Goal: Information Seeking & Learning: Learn about a topic

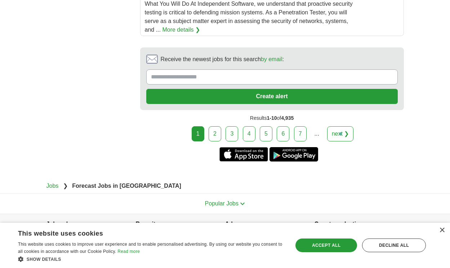
scroll to position [1465, 0]
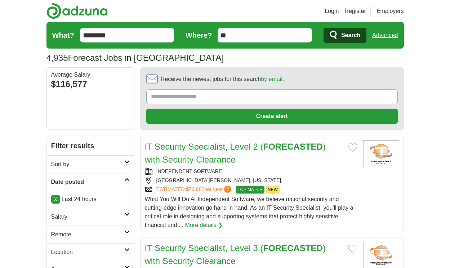
scroll to position [1180, 0]
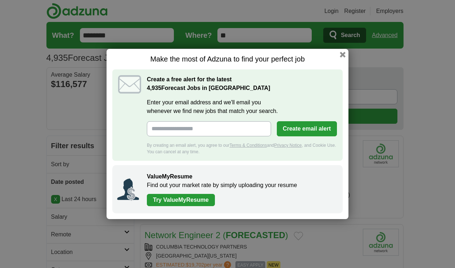
scroll to position [1098, 0]
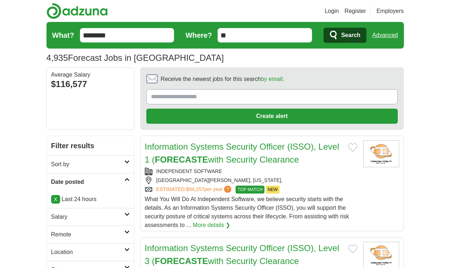
scroll to position [1162, 0]
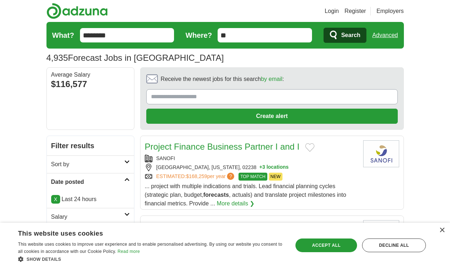
scroll to position [1128, 0]
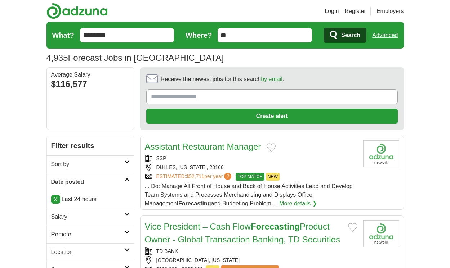
scroll to position [1149, 0]
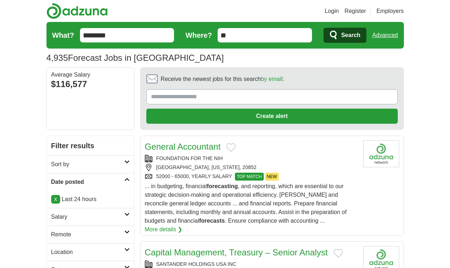
scroll to position [1201, 0]
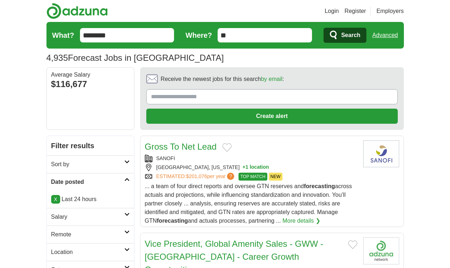
scroll to position [1171, 0]
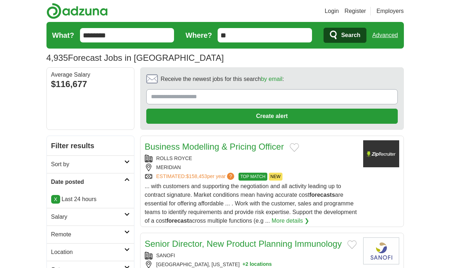
scroll to position [1141, 0]
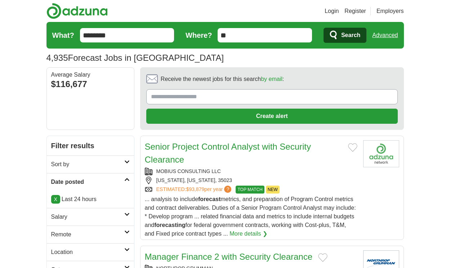
scroll to position [1167, 0]
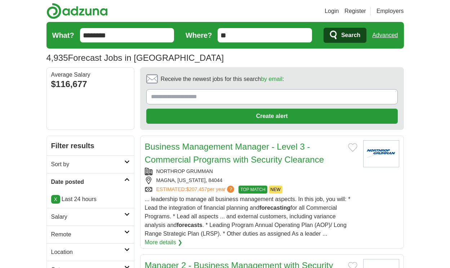
scroll to position [1270, 0]
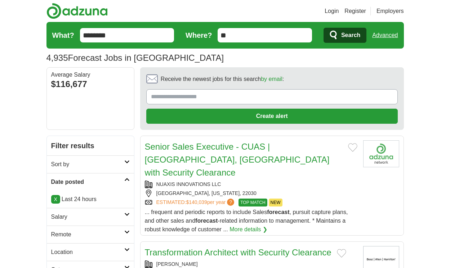
scroll to position [1110, 0]
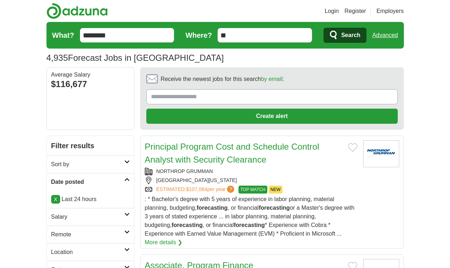
scroll to position [1190, 0]
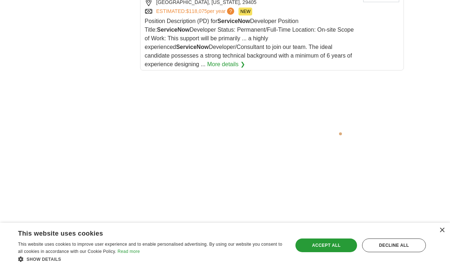
scroll to position [1577, 0]
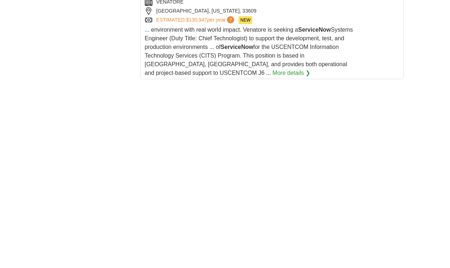
scroll to position [1382, 0]
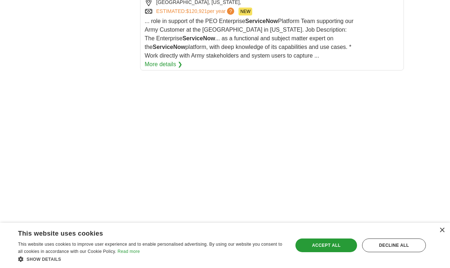
scroll to position [1608, 0]
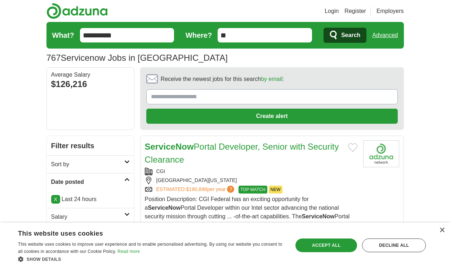
scroll to position [1270, 0]
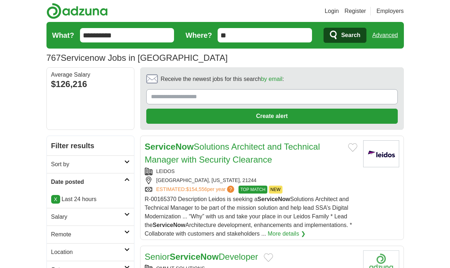
scroll to position [1223, 0]
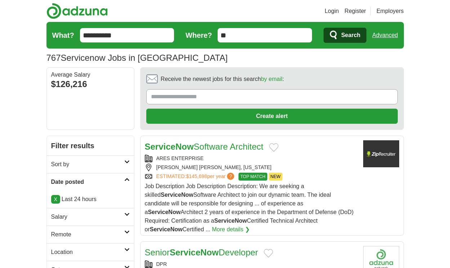
scroll to position [1193, 0]
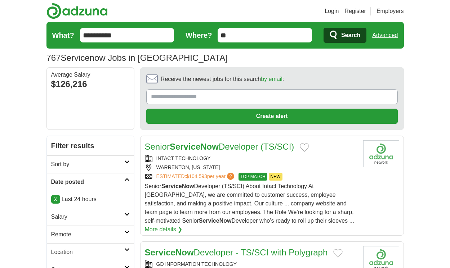
scroll to position [1223, 0]
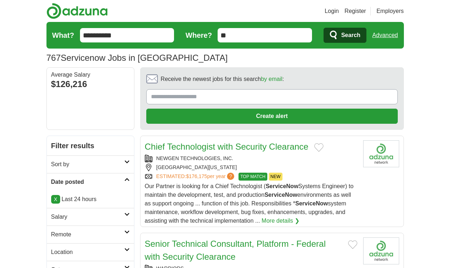
scroll to position [1296, 0]
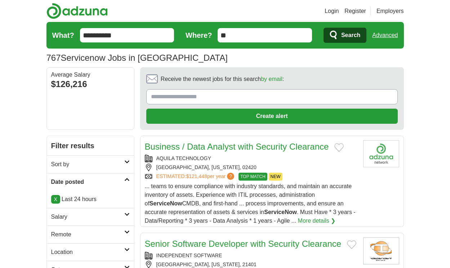
scroll to position [1188, 0]
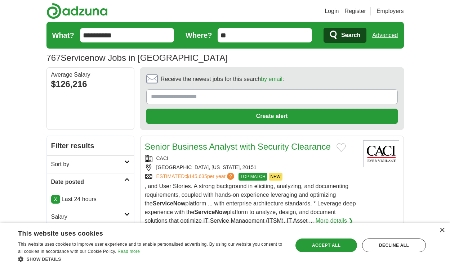
scroll to position [1240, 0]
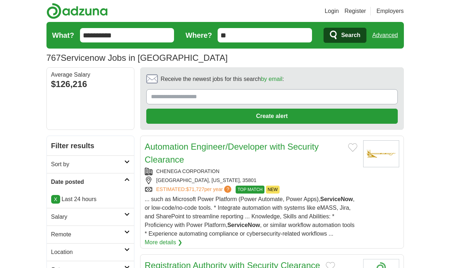
scroll to position [1240, 0]
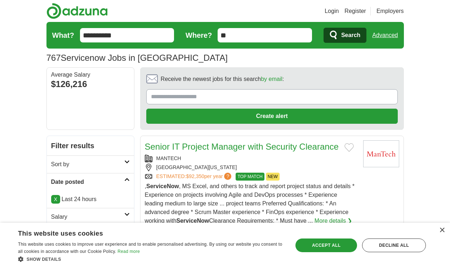
scroll to position [1244, 0]
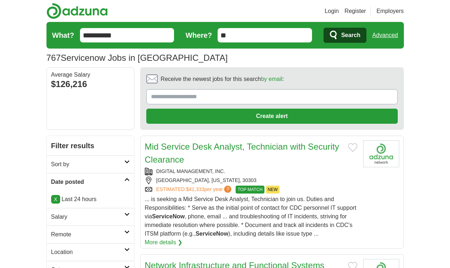
scroll to position [1264, 0]
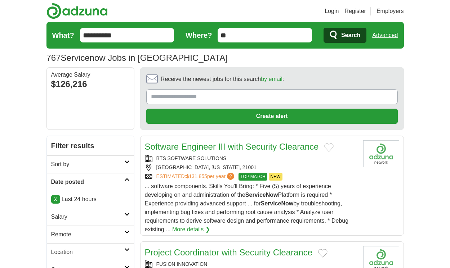
scroll to position [1177, 0]
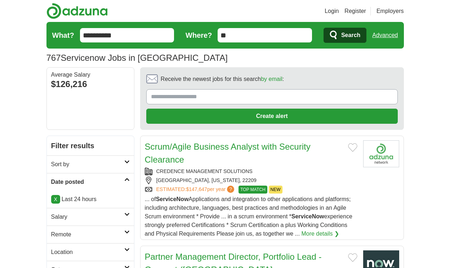
scroll to position [1229, 0]
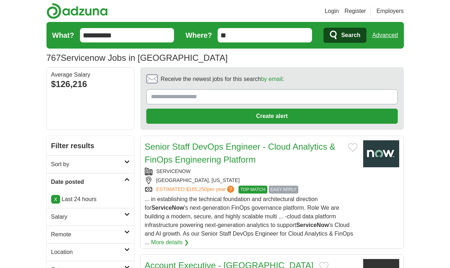
scroll to position [1113, 0]
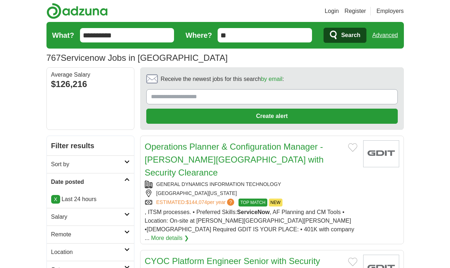
scroll to position [1229, 0]
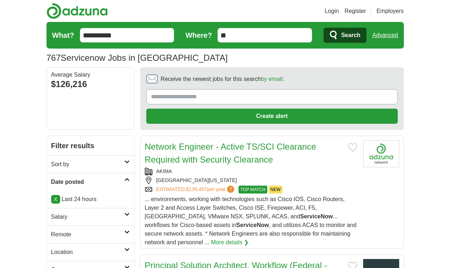
scroll to position [1110, 0]
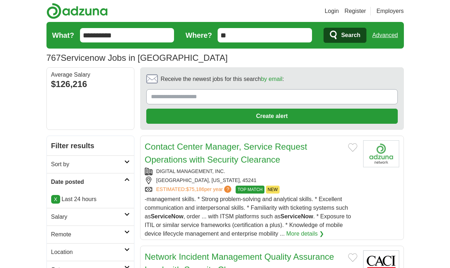
scroll to position [1236, 0]
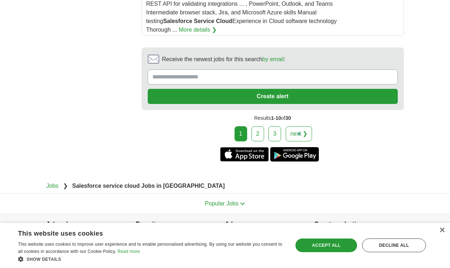
scroll to position [1406, 0]
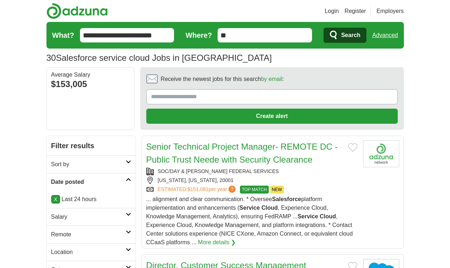
scroll to position [1148, 0]
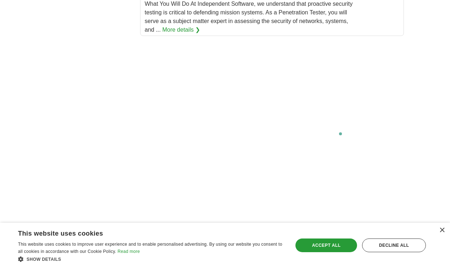
scroll to position [1459, 0]
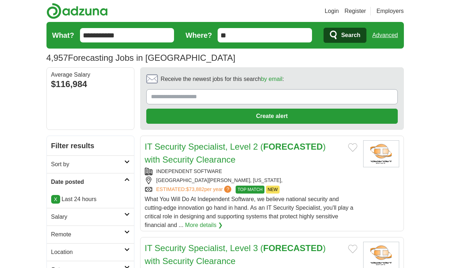
scroll to position [1180, 0]
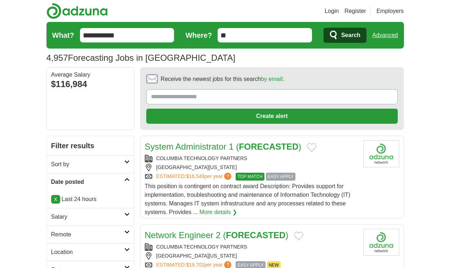
scroll to position [1098, 0]
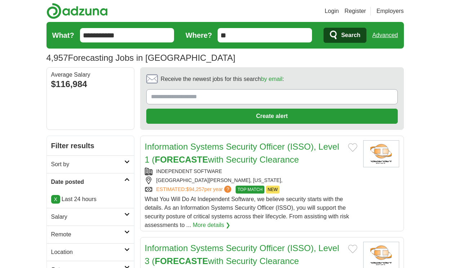
scroll to position [1162, 0]
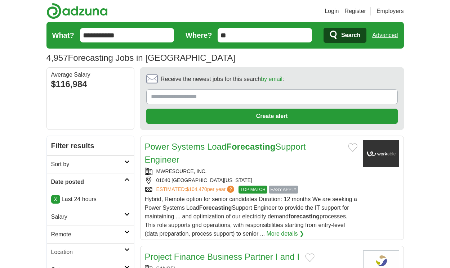
scroll to position [1136, 0]
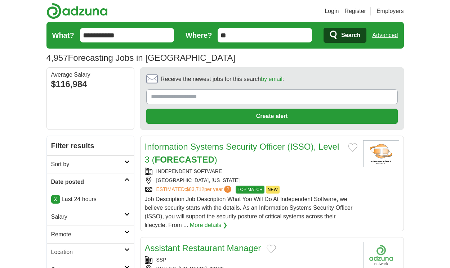
scroll to position [1141, 0]
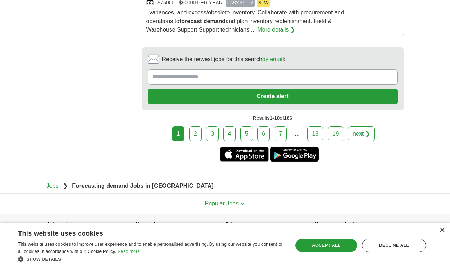
scroll to position [1543, 0]
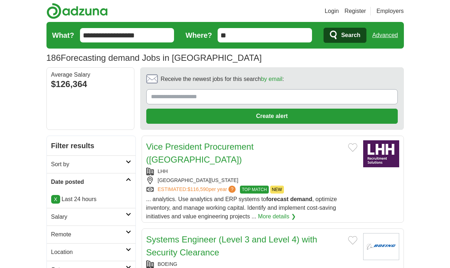
scroll to position [1072, 0]
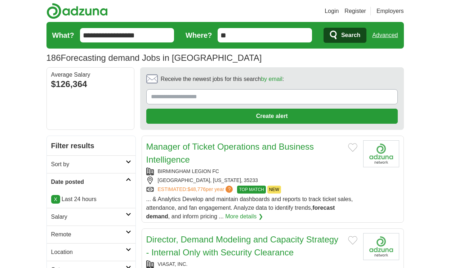
scroll to position [1041, 0]
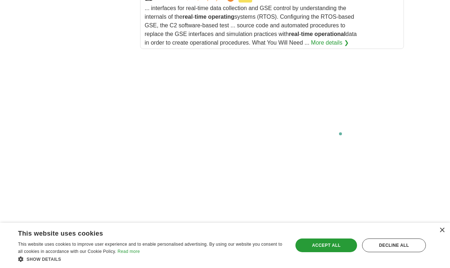
scroll to position [1528, 0]
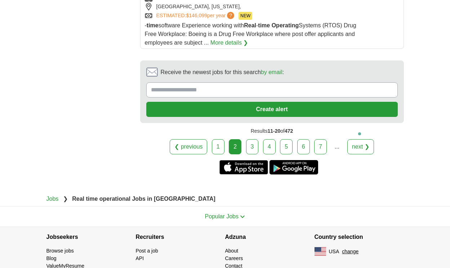
scroll to position [1570, 0]
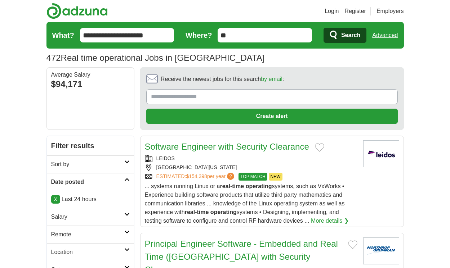
scroll to position [1231, 0]
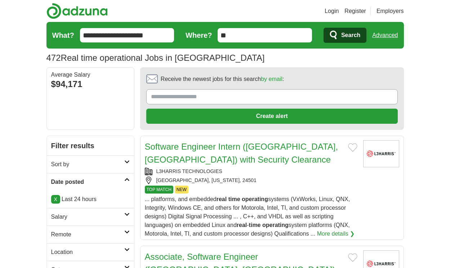
scroll to position [1266, 0]
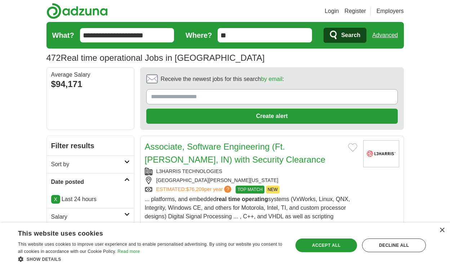
scroll to position [1210, 0]
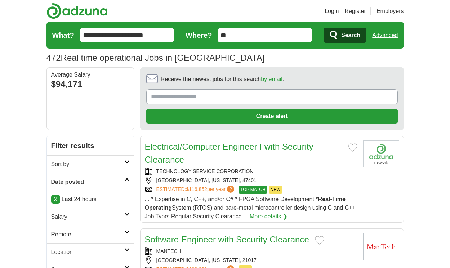
scroll to position [1067, 0]
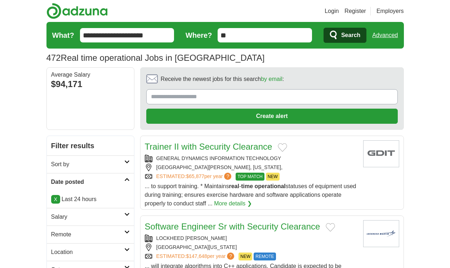
scroll to position [1067, 0]
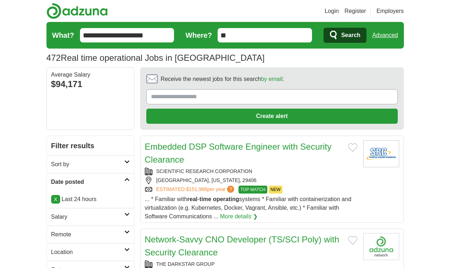
scroll to position [1089, 0]
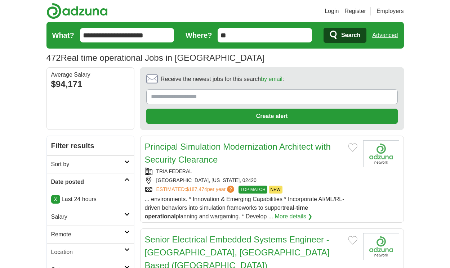
scroll to position [1089, 0]
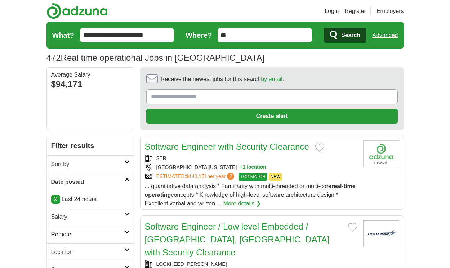
scroll to position [1098, 0]
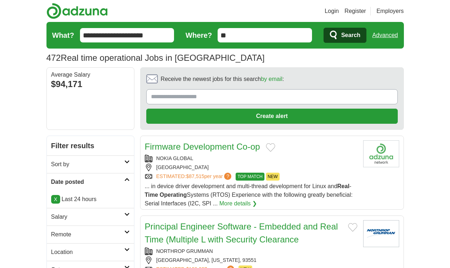
scroll to position [1085, 0]
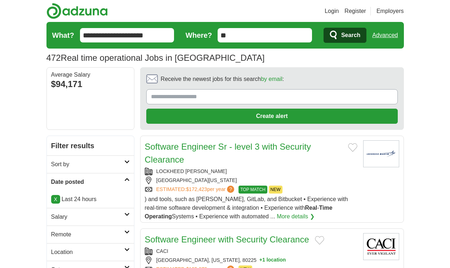
scroll to position [1065, 0]
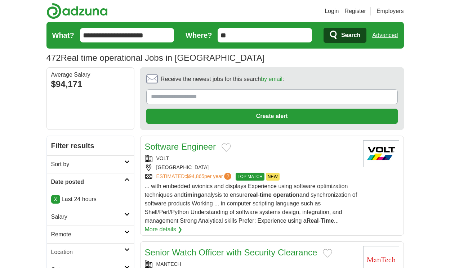
scroll to position [1143, 0]
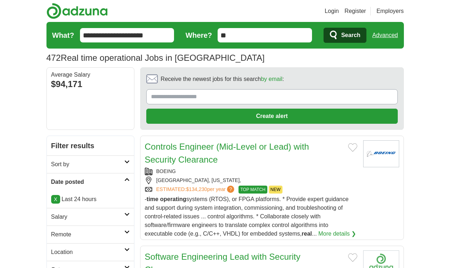
scroll to position [1190, 0]
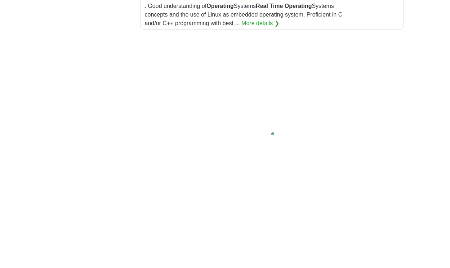
scroll to position [1428, 0]
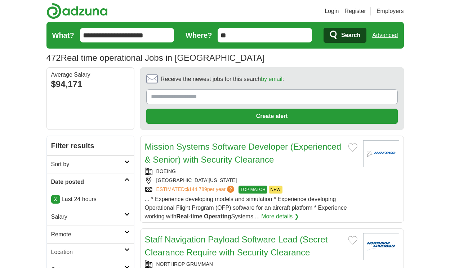
scroll to position [1039, 0]
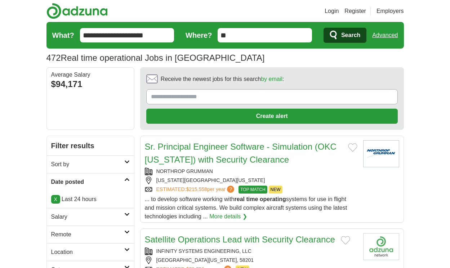
scroll to position [1076, 0]
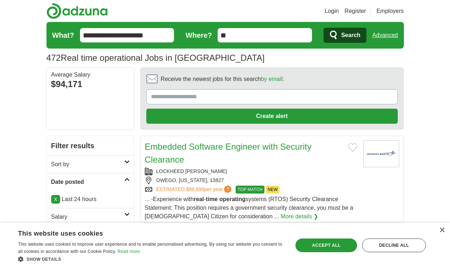
scroll to position [1050, 0]
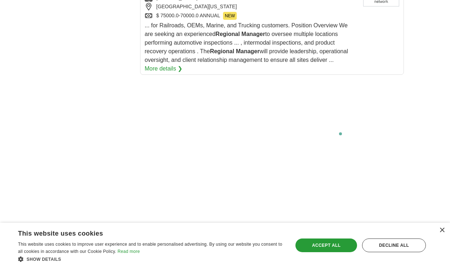
scroll to position [1538, 0]
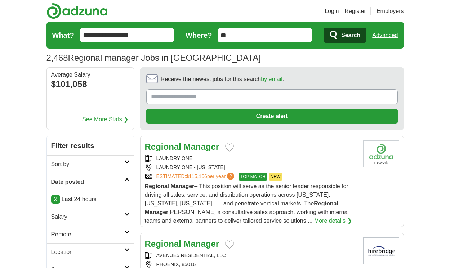
scroll to position [1115, 0]
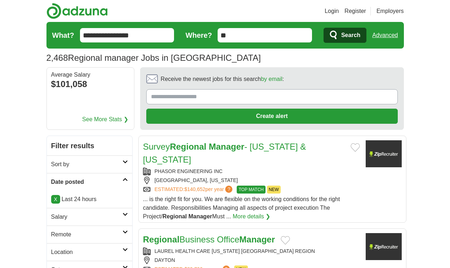
scroll to position [1102, 0]
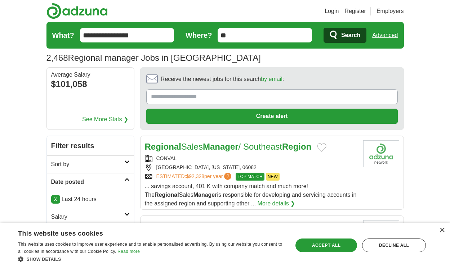
scroll to position [1098, 0]
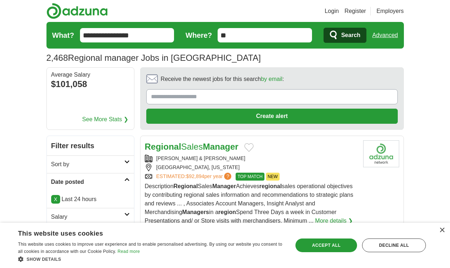
scroll to position [1149, 0]
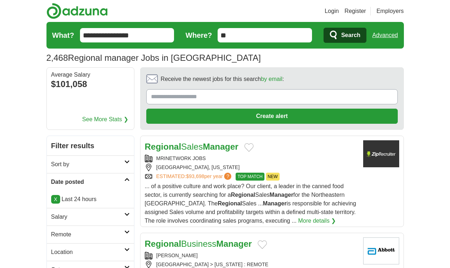
scroll to position [1098, 0]
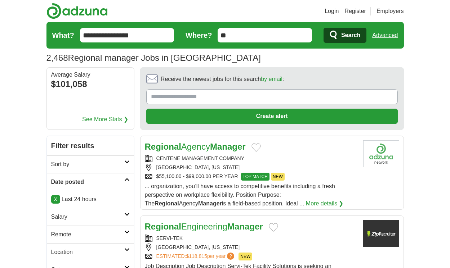
scroll to position [994, 0]
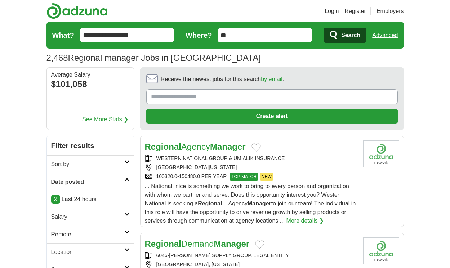
scroll to position [1046, 0]
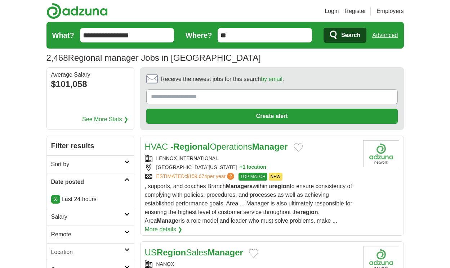
scroll to position [1110, 0]
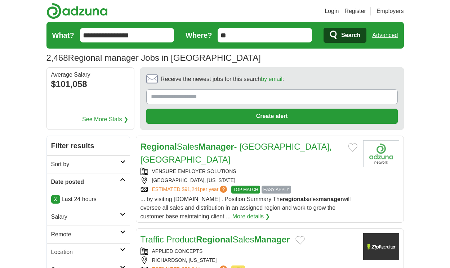
scroll to position [1145, 0]
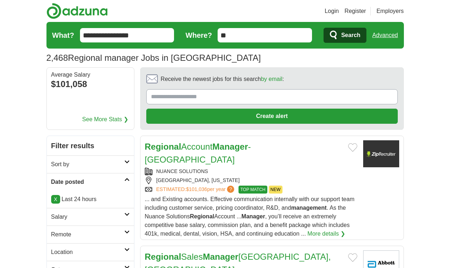
scroll to position [1134, 0]
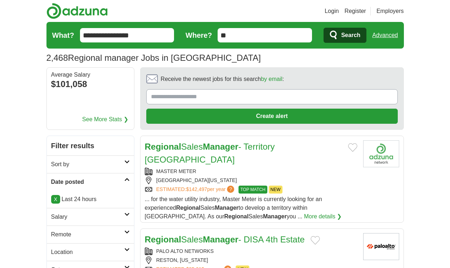
scroll to position [1100, 0]
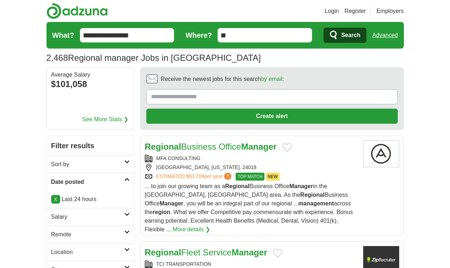
scroll to position [1095, 0]
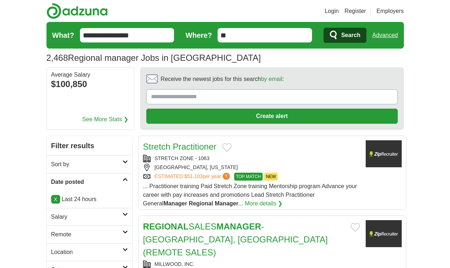
scroll to position [1203, 0]
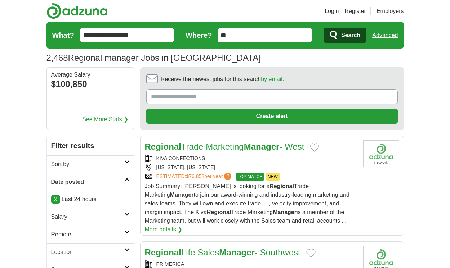
scroll to position [1100, 0]
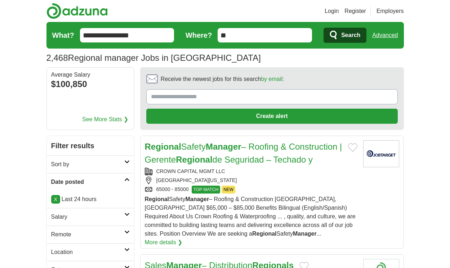
scroll to position [1136, 0]
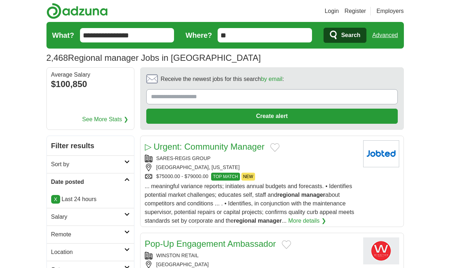
scroll to position [1093, 0]
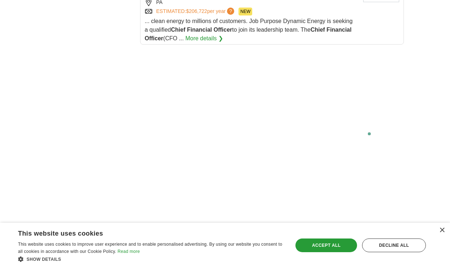
scroll to position [1260, 0]
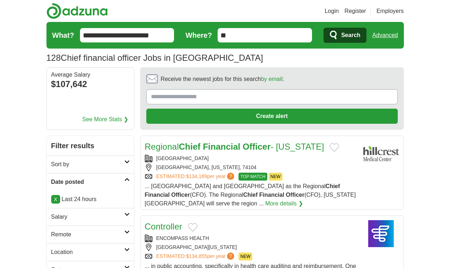
scroll to position [1069, 0]
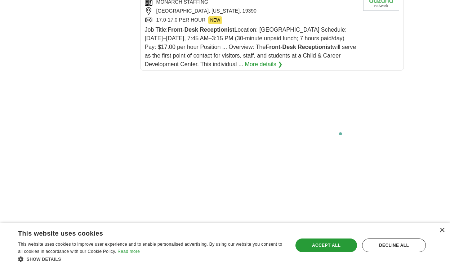
scroll to position [1532, 0]
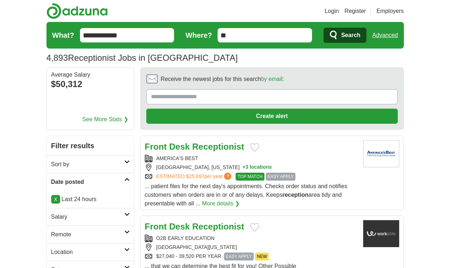
scroll to position [1098, 0]
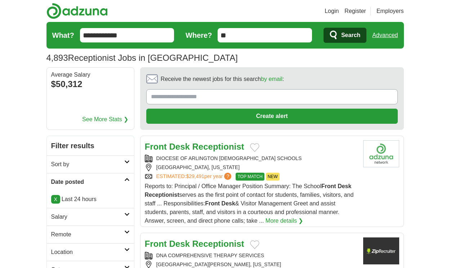
scroll to position [1089, 0]
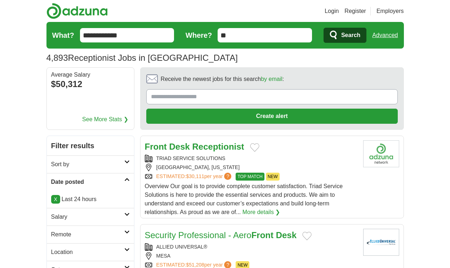
scroll to position [1145, 0]
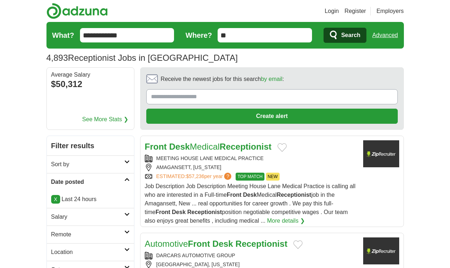
scroll to position [1080, 0]
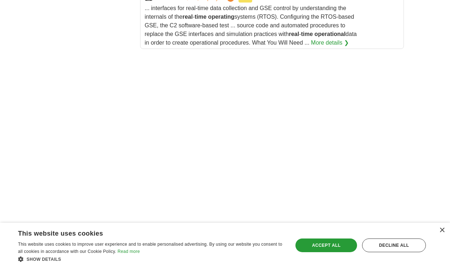
scroll to position [1620, 0]
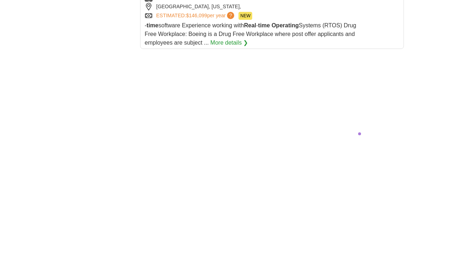
scroll to position [1414, 0]
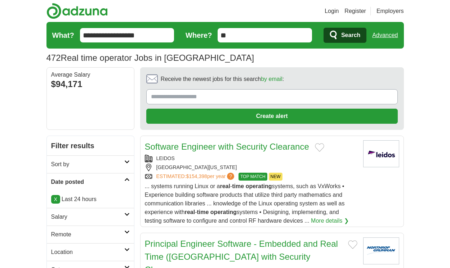
scroll to position [1231, 0]
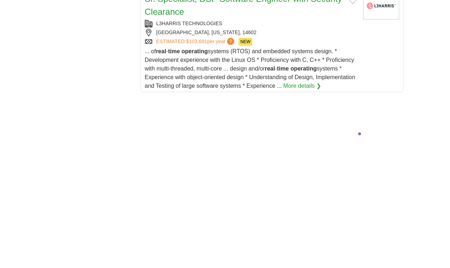
scroll to position [1541, 0]
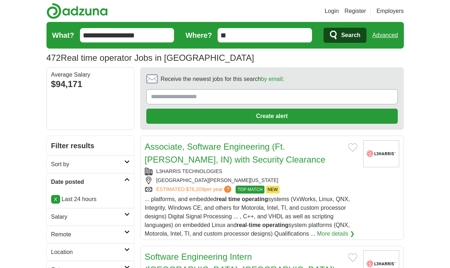
scroll to position [1210, 0]
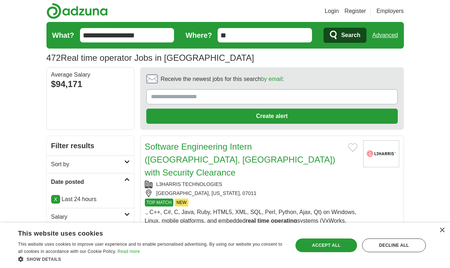
scroll to position [1167, 0]
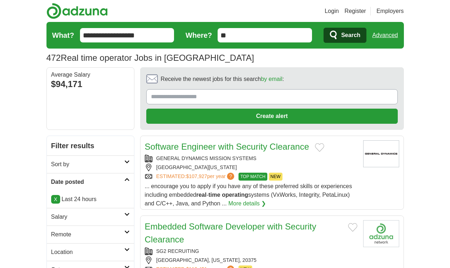
scroll to position [1067, 0]
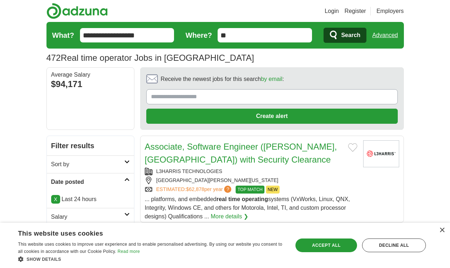
scroll to position [1089, 0]
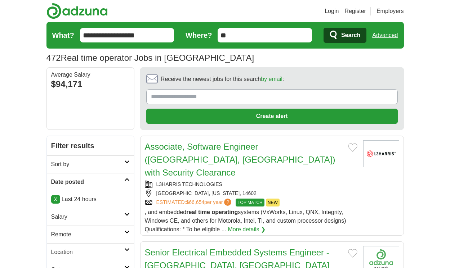
scroll to position [1089, 0]
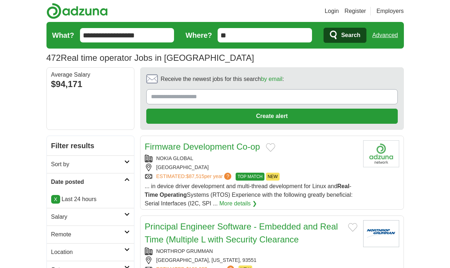
scroll to position [1085, 0]
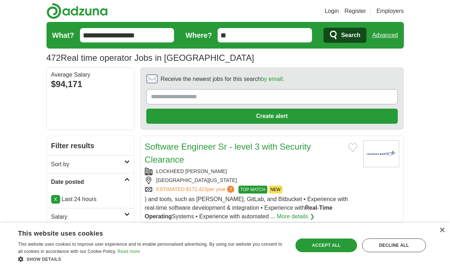
scroll to position [1065, 0]
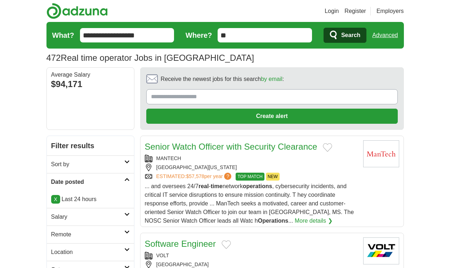
scroll to position [1143, 0]
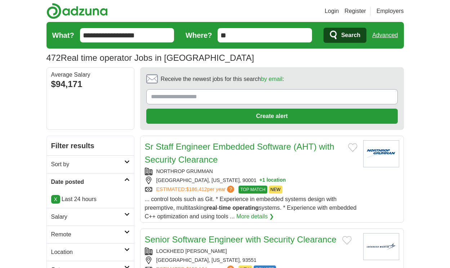
scroll to position [1091, 0]
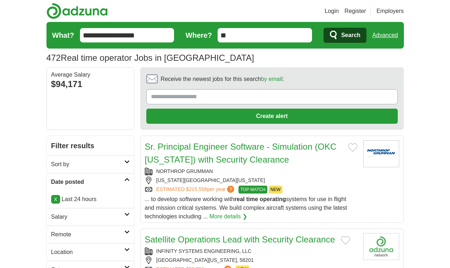
scroll to position [1076, 0]
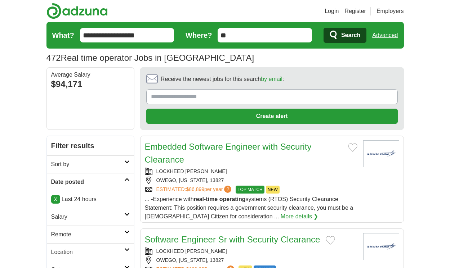
scroll to position [1050, 0]
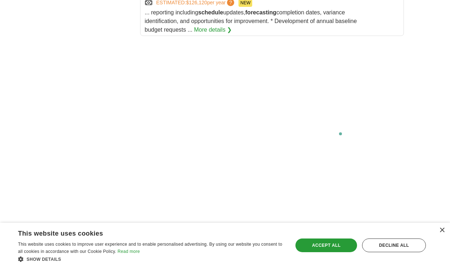
scroll to position [1408, 0]
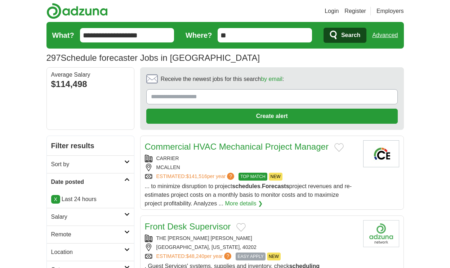
scroll to position [1011, 0]
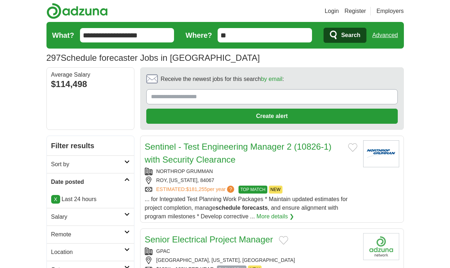
scroll to position [1110, 0]
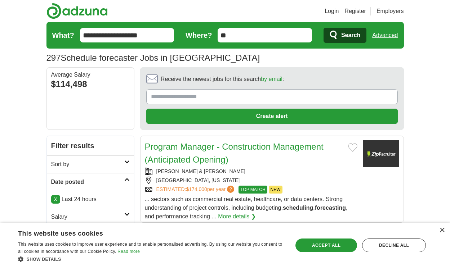
scroll to position [1037, 0]
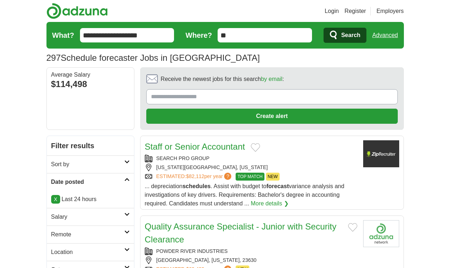
scroll to position [1002, 0]
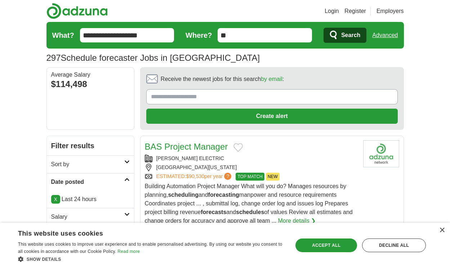
scroll to position [1033, 0]
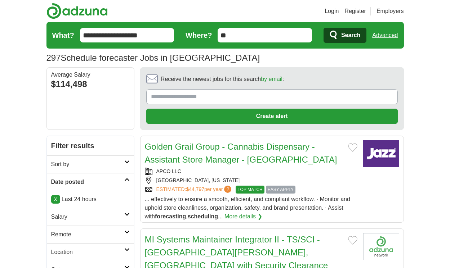
scroll to position [1028, 0]
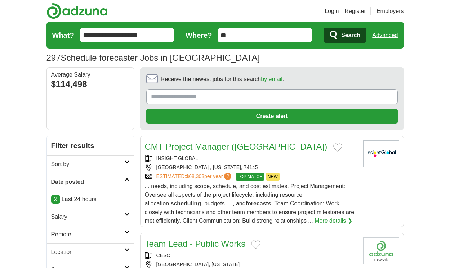
scroll to position [1020, 0]
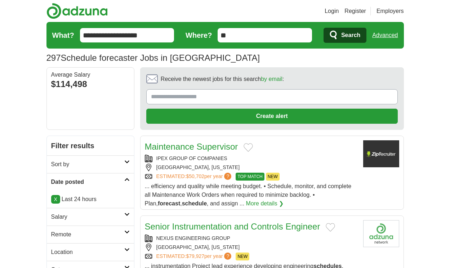
scroll to position [1015, 0]
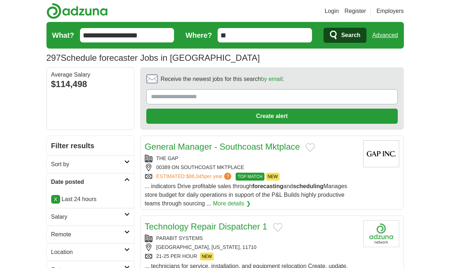
scroll to position [1080, 0]
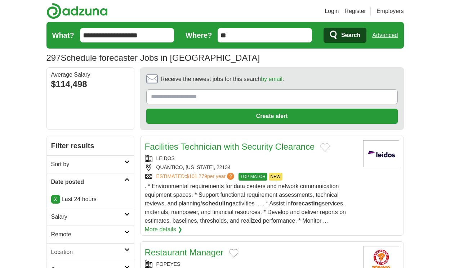
scroll to position [1046, 0]
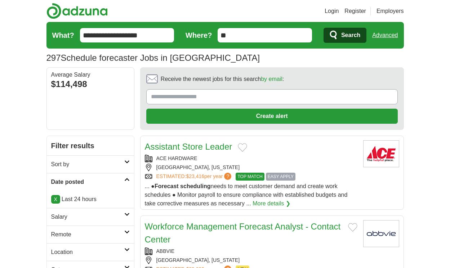
scroll to position [1002, 0]
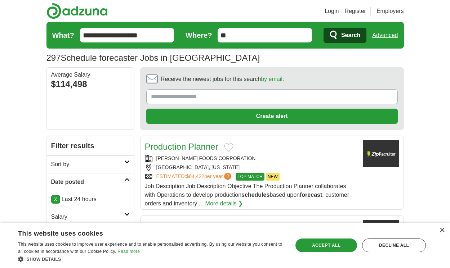
scroll to position [1031, 0]
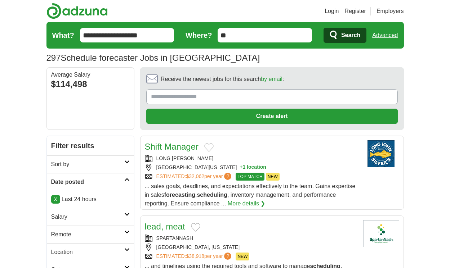
scroll to position [992, 0]
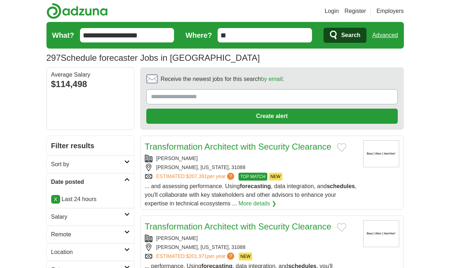
scroll to position [1052, 0]
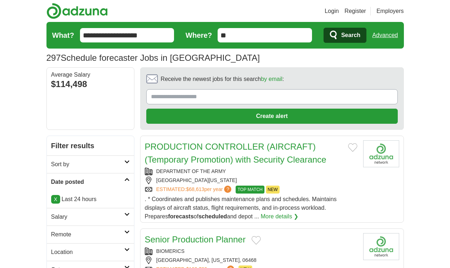
scroll to position [1065, 0]
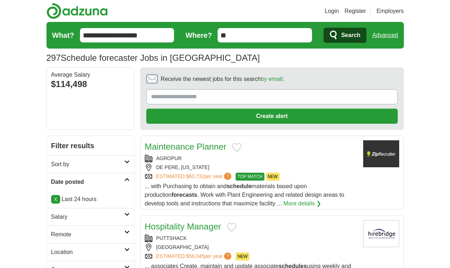
scroll to position [1013, 0]
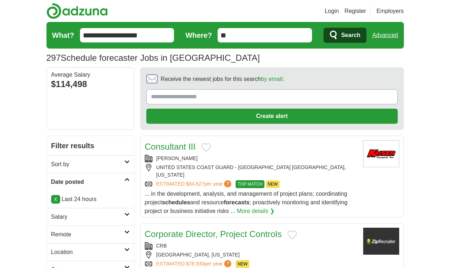
scroll to position [1037, 0]
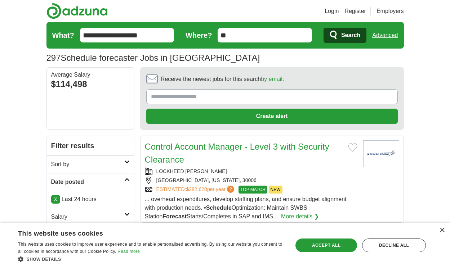
scroll to position [998, 0]
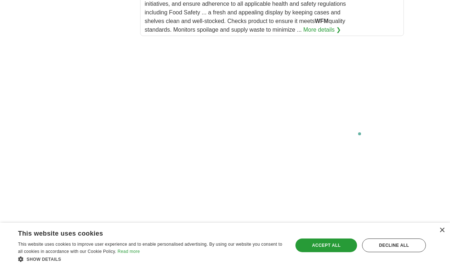
scroll to position [1546, 0]
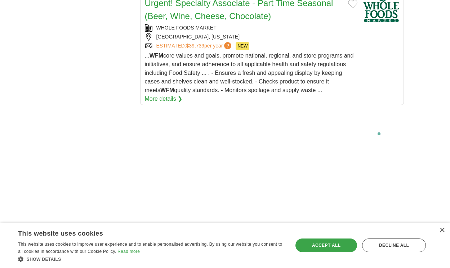
scroll to position [1654, 0]
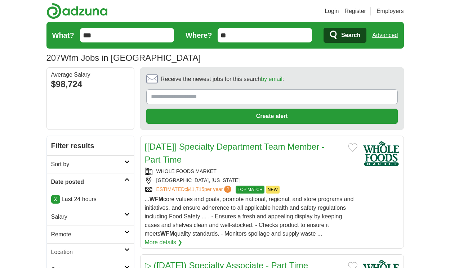
scroll to position [1262, 0]
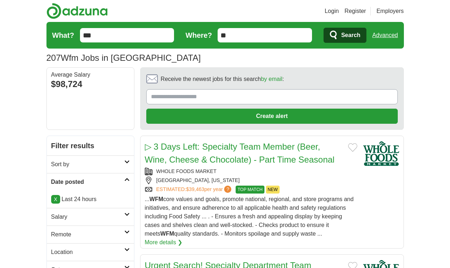
scroll to position [1262, 0]
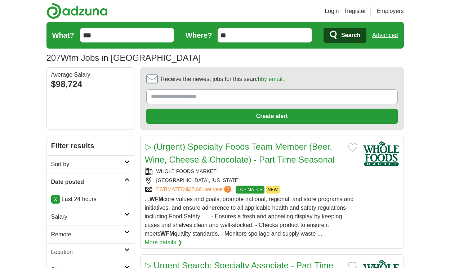
scroll to position [1249, 0]
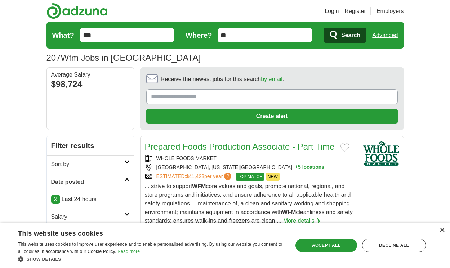
scroll to position [1227, 0]
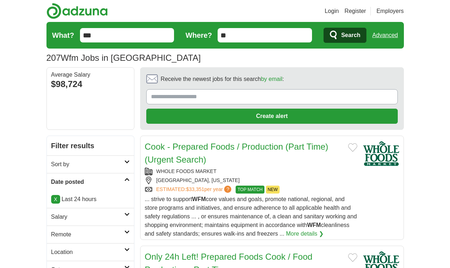
scroll to position [1270, 0]
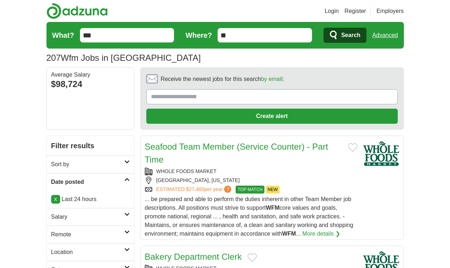
scroll to position [1180, 0]
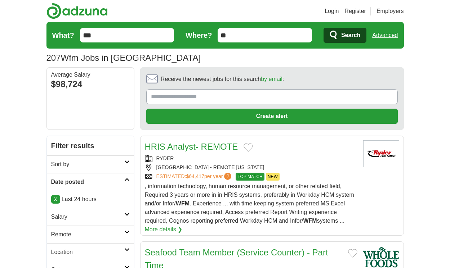
scroll to position [1171, 0]
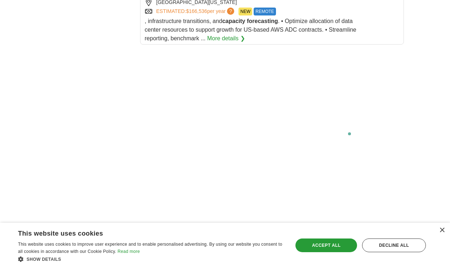
scroll to position [1330, 0]
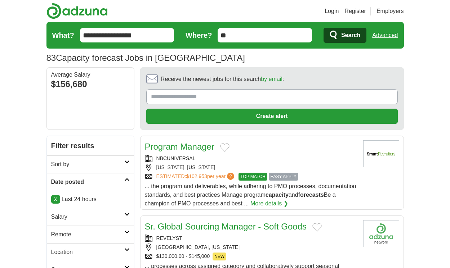
scroll to position [1076, 0]
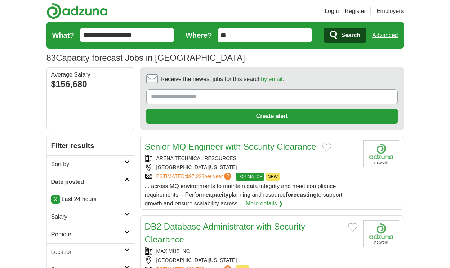
scroll to position [1050, 0]
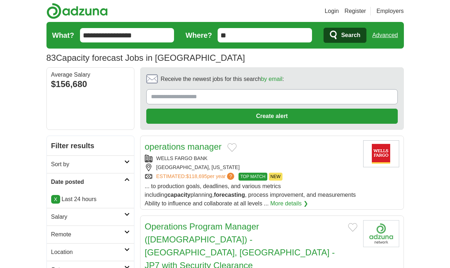
scroll to position [998, 0]
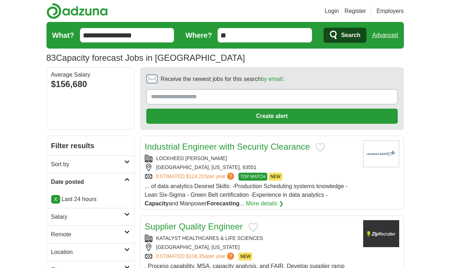
scroll to position [989, 0]
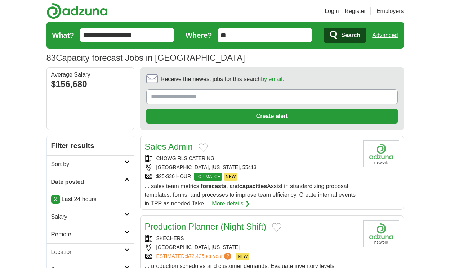
scroll to position [1015, 0]
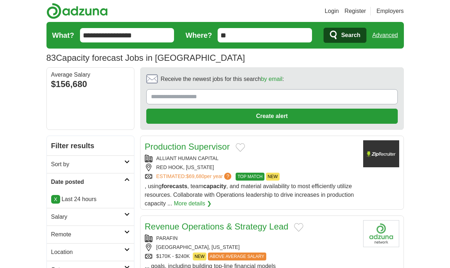
scroll to position [1011, 0]
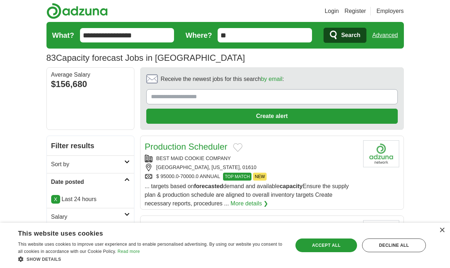
scroll to position [1033, 0]
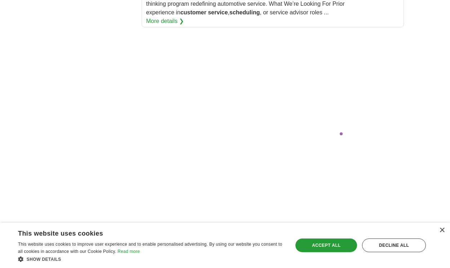
scroll to position [1435, 0]
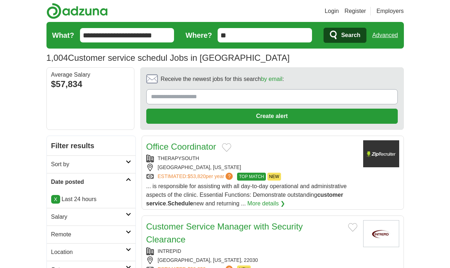
scroll to position [972, 0]
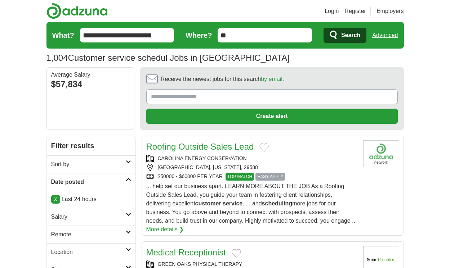
scroll to position [1028, 0]
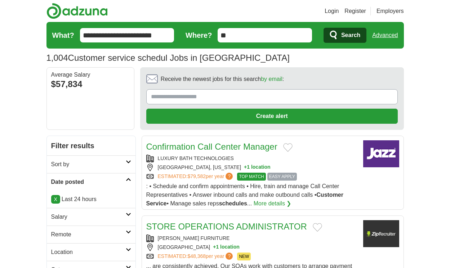
scroll to position [1046, 0]
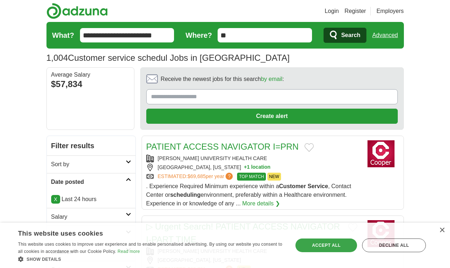
scroll to position [972, 0]
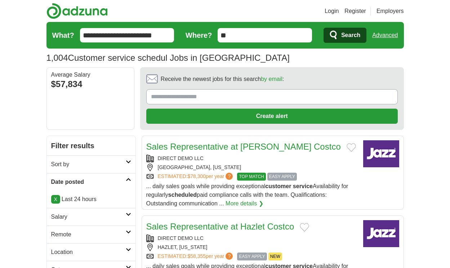
scroll to position [959, 0]
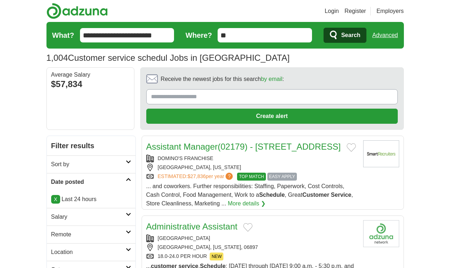
scroll to position [1041, 0]
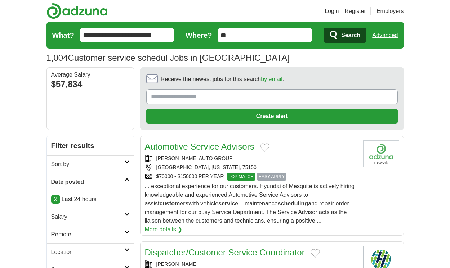
scroll to position [994, 0]
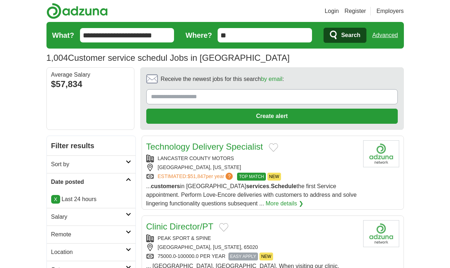
scroll to position [1011, 0]
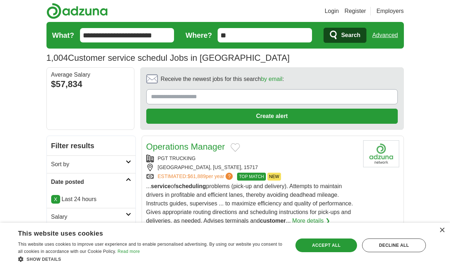
scroll to position [1020, 0]
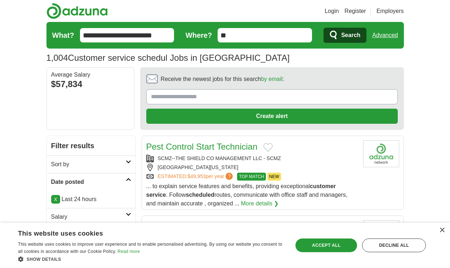
scroll to position [1093, 0]
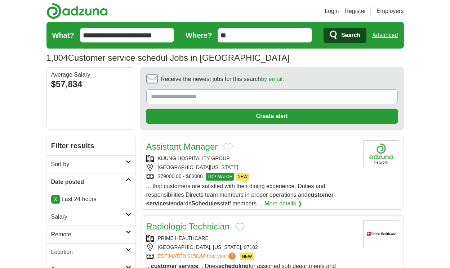
scroll to position [1041, 0]
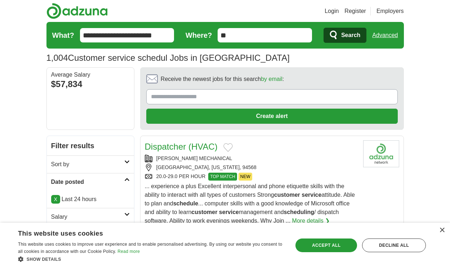
scroll to position [983, 0]
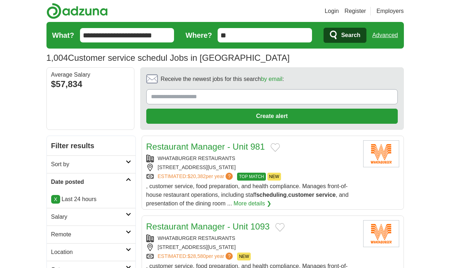
scroll to position [1074, 0]
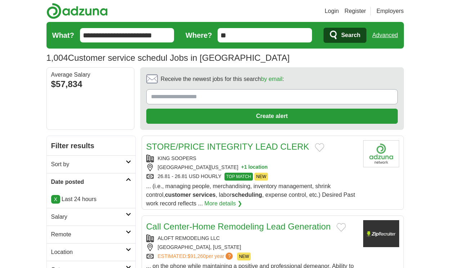
scroll to position [1026, 0]
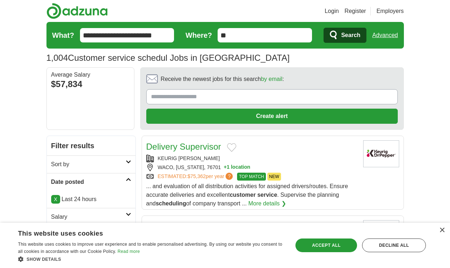
scroll to position [1026, 0]
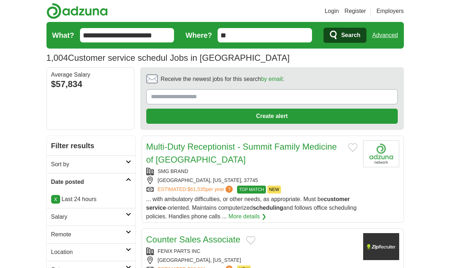
scroll to position [1031, 0]
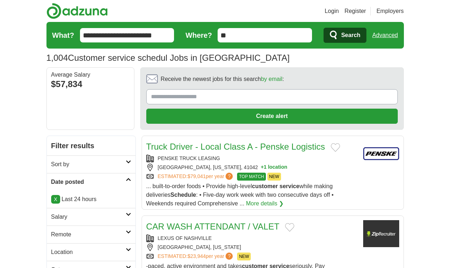
scroll to position [1080, 0]
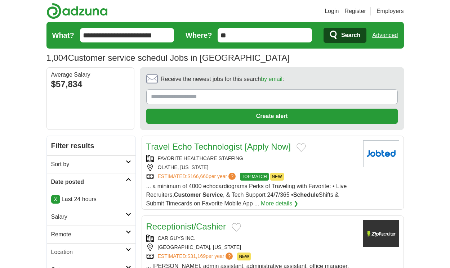
scroll to position [1011, 0]
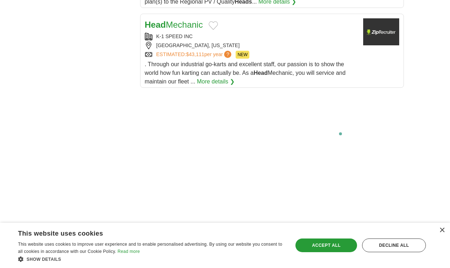
scroll to position [1508, 0]
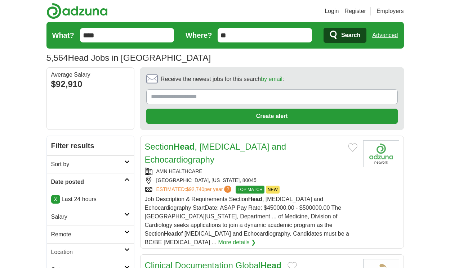
scroll to position [1123, 0]
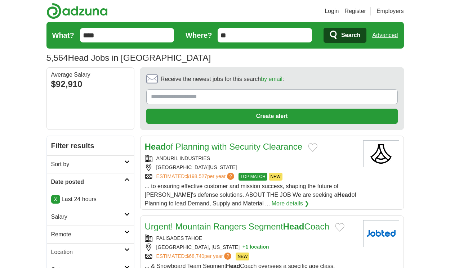
scroll to position [1080, 0]
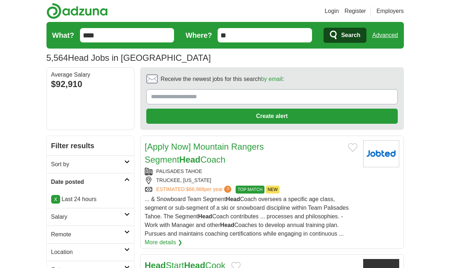
scroll to position [1193, 0]
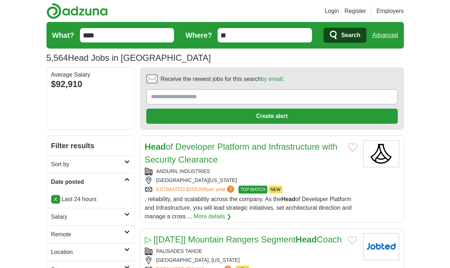
scroll to position [1080, 0]
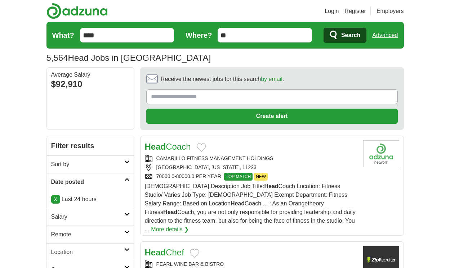
scroll to position [1080, 0]
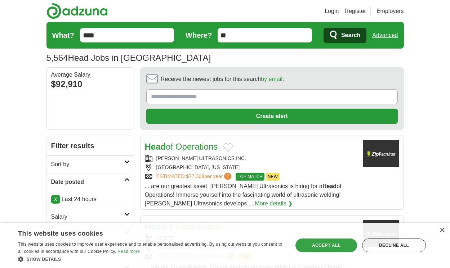
scroll to position [959, 0]
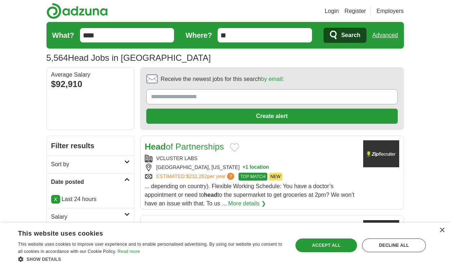
scroll to position [1020, 0]
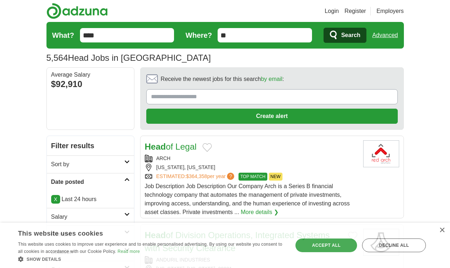
scroll to position [1158, 0]
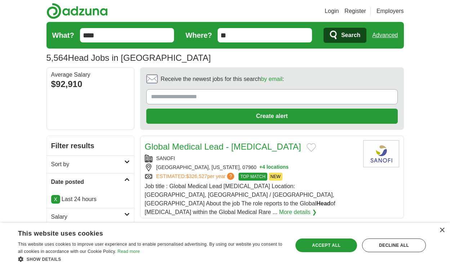
scroll to position [1119, 0]
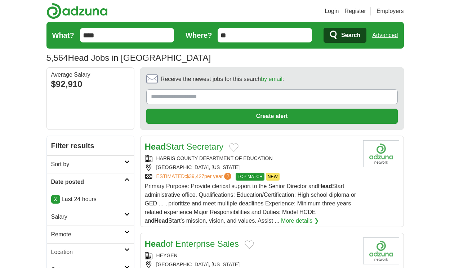
scroll to position [1110, 0]
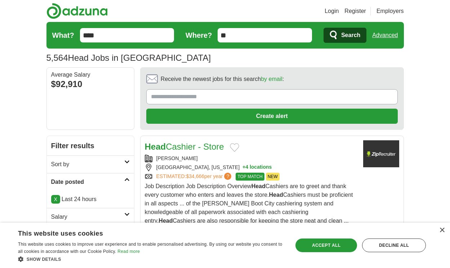
scroll to position [1115, 0]
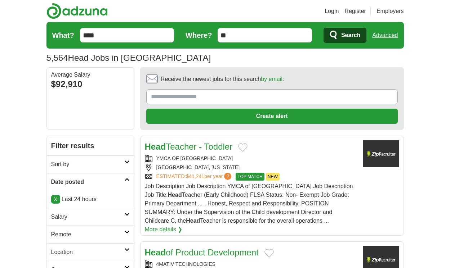
scroll to position [1095, 0]
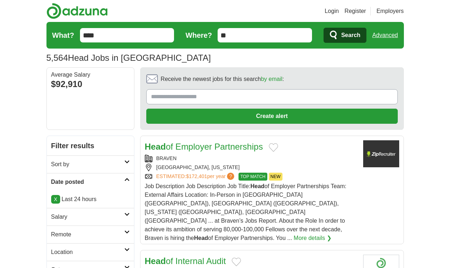
scroll to position [992, 0]
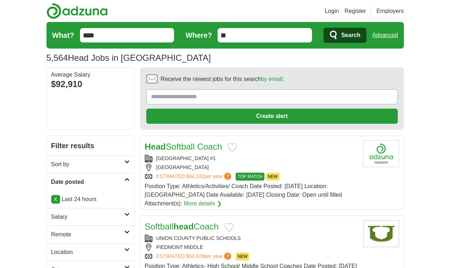
scroll to position [1117, 0]
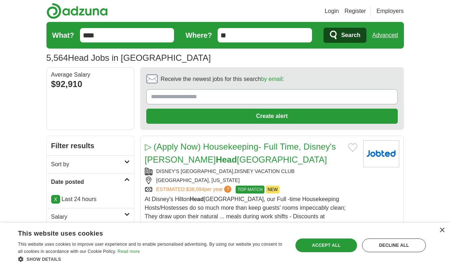
scroll to position [1182, 0]
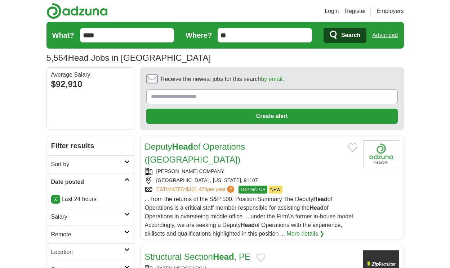
scroll to position [1121, 0]
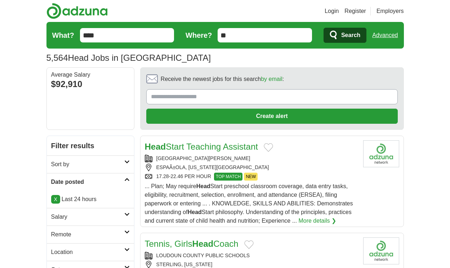
scroll to position [1063, 0]
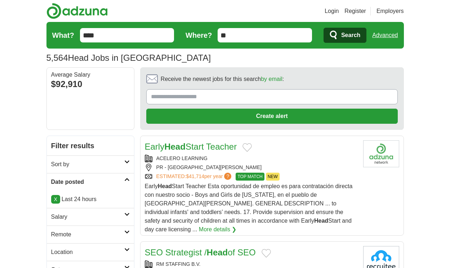
scroll to position [1089, 0]
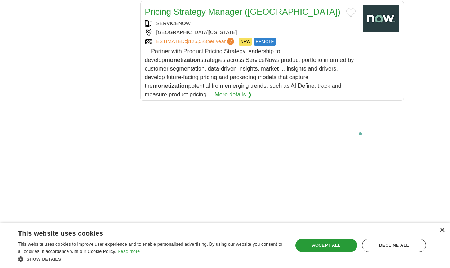
scroll to position [1521, 0]
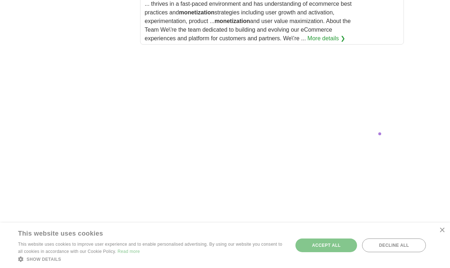
scroll to position [1660, 0]
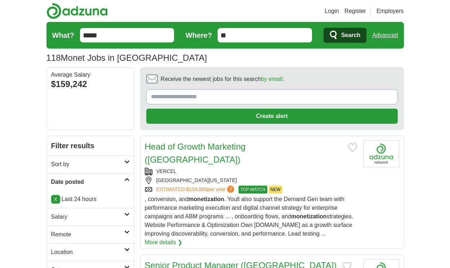
scroll to position [1136, 0]
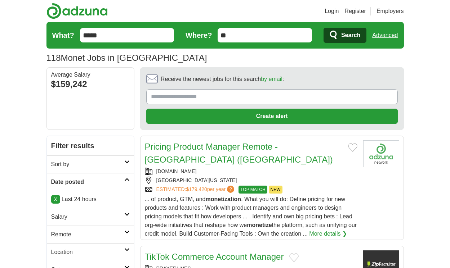
scroll to position [1154, 0]
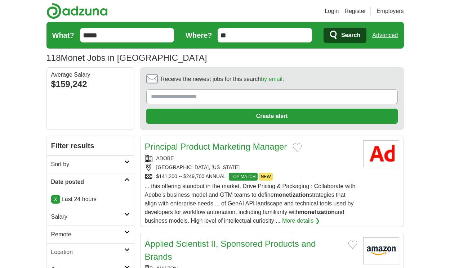
scroll to position [1091, 0]
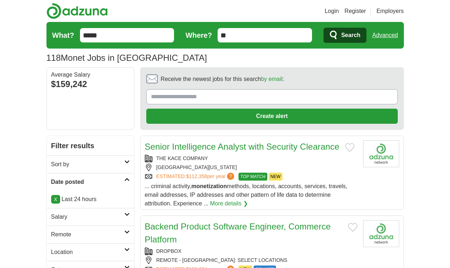
scroll to position [1018, 0]
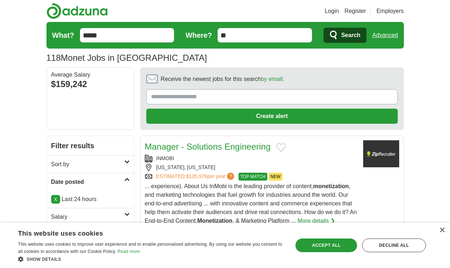
scroll to position [1074, 0]
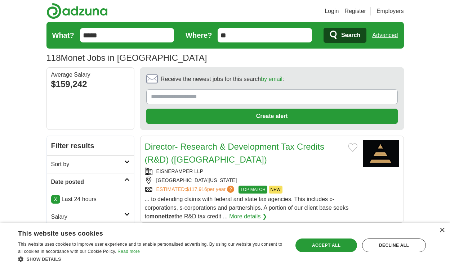
scroll to position [1009, 0]
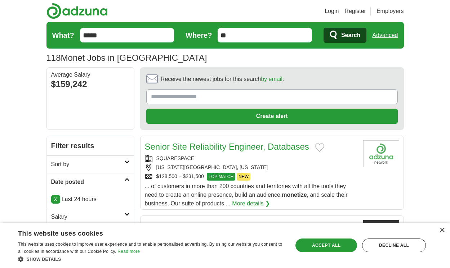
scroll to position [974, 0]
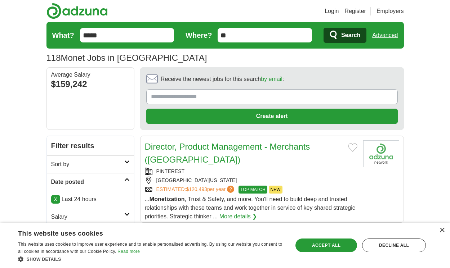
scroll to position [1026, 0]
